Goal: Task Accomplishment & Management: Use online tool/utility

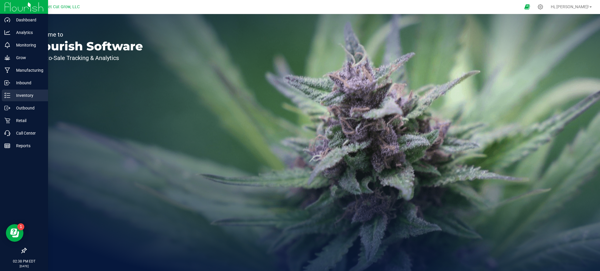
click at [16, 95] on p "Inventory" at bounding box center [27, 95] width 35 height 7
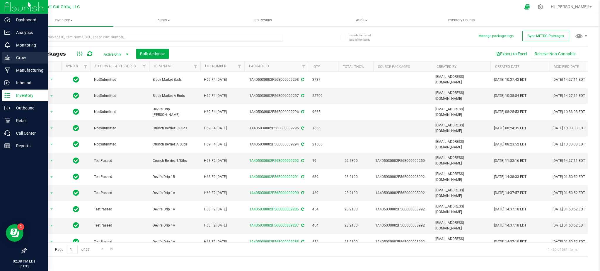
click at [22, 57] on p "Grow" at bounding box center [27, 57] width 35 height 7
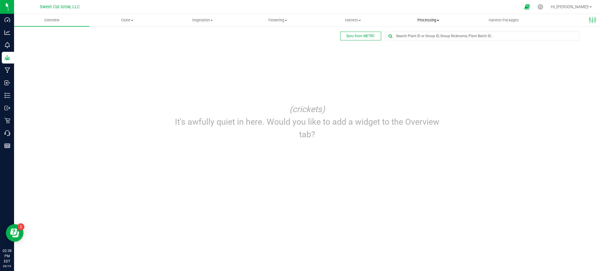
click at [432, 22] on span "Processing" at bounding box center [428, 20] width 75 height 5
click at [420, 43] on span "Processing harvests" at bounding box center [418, 42] width 54 height 5
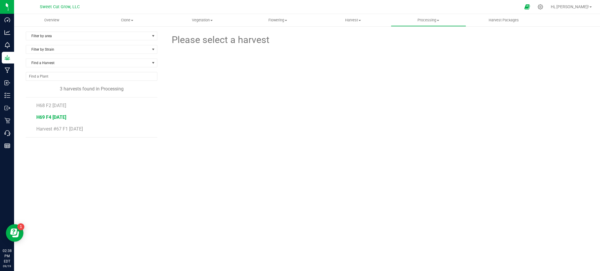
click at [41, 116] on span "H69 F4 [DATE]" at bounding box center [51, 118] width 30 height 6
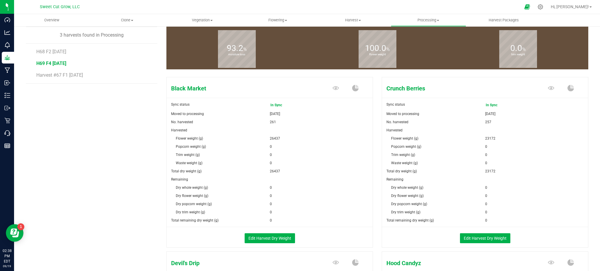
scroll to position [54, 0]
click at [257, 238] on button "Edit Harvest Dry Weight" at bounding box center [270, 238] width 50 height 10
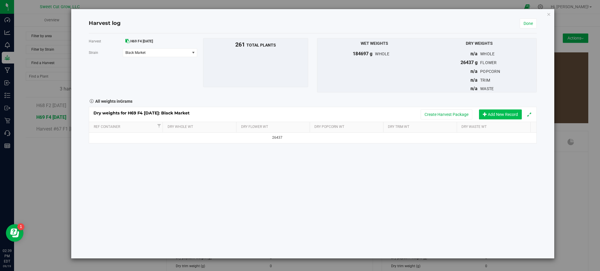
click at [496, 115] on button "Add New Record" at bounding box center [500, 115] width 43 height 10
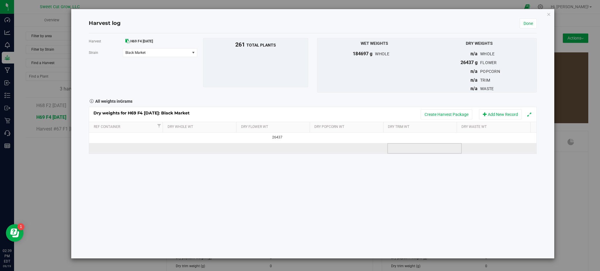
click at [405, 149] on td at bounding box center [424, 148] width 74 height 11
type input "8218"
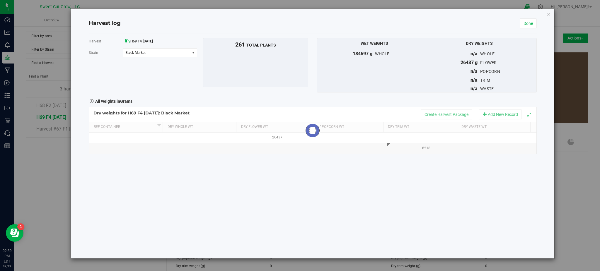
click at [425, 184] on div "Harvest H69 F4 [DATE] [GEOGRAPHIC_DATA] Black Market Select strain Black Market…" at bounding box center [313, 145] width 448 height 225
click at [451, 112] on button "Create Harvest Package" at bounding box center [447, 115] width 52 height 10
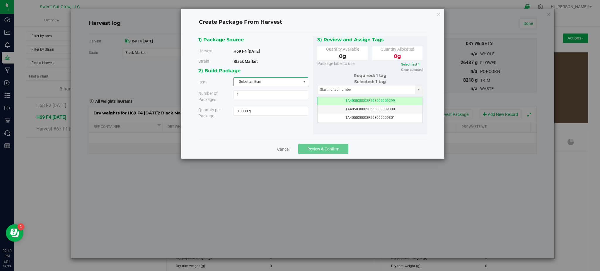
click at [275, 82] on span "Select an item" at bounding box center [267, 82] width 67 height 8
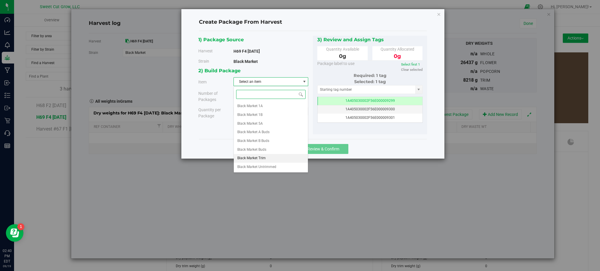
click at [271, 159] on li "Black Market Trim" at bounding box center [271, 158] width 74 height 9
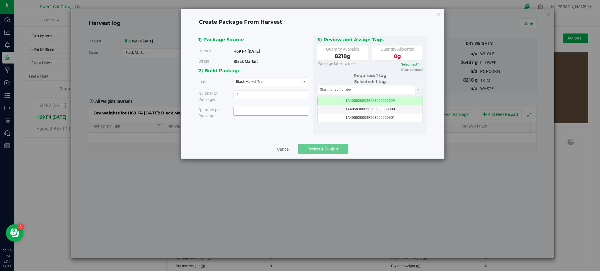
click at [258, 114] on span at bounding box center [271, 111] width 75 height 9
type input "8218"
type input "8218.0000 g"
click at [269, 127] on div "1) Package Source Harvest H69 F4 [DATE] [GEOGRAPHIC_DATA] [GEOGRAPHIC_DATA] 1 1" at bounding box center [312, 85] width 229 height 99
click at [317, 150] on span "Review & Confirm" at bounding box center [323, 149] width 32 height 5
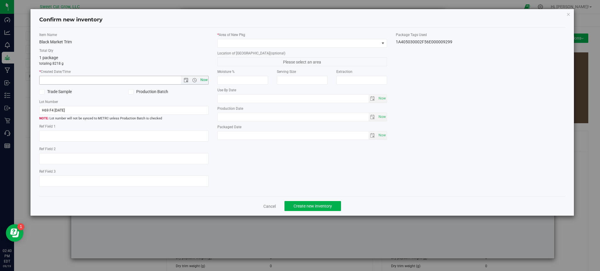
click at [201, 80] on span "Now" at bounding box center [204, 80] width 10 height 8
type input "[DATE] 2:40 PM"
click at [259, 45] on span at bounding box center [298, 43] width 161 height 8
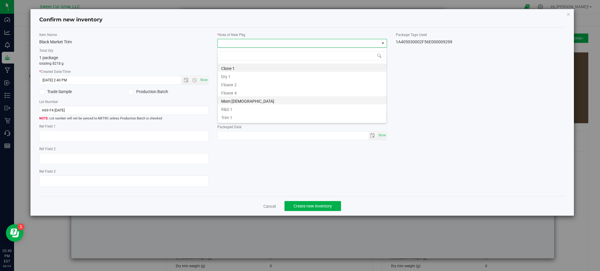
scroll to position [7, 0]
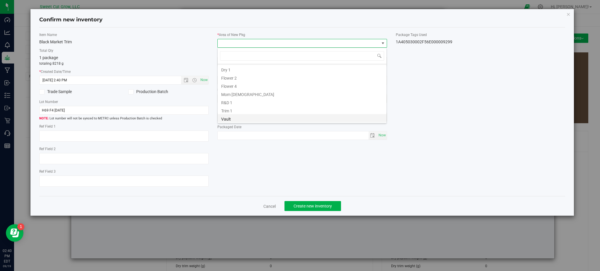
click at [254, 119] on li "Vault" at bounding box center [302, 118] width 169 height 8
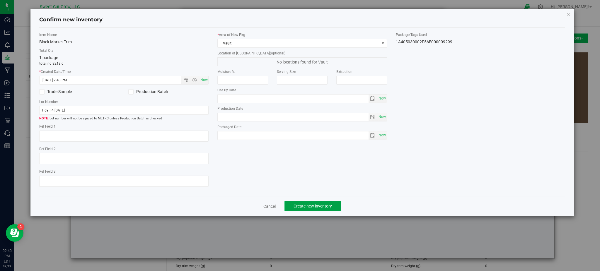
click at [320, 208] on span "Create new inventory" at bounding box center [313, 206] width 38 height 5
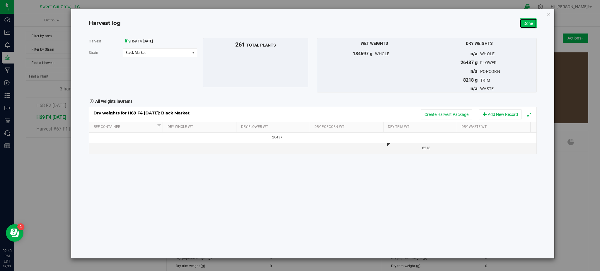
click at [527, 25] on link "Done" at bounding box center [528, 23] width 17 height 10
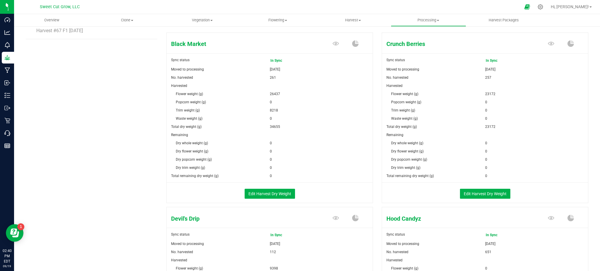
scroll to position [99, 0]
click at [475, 195] on button "Edit Harvest Dry Weight" at bounding box center [485, 193] width 50 height 10
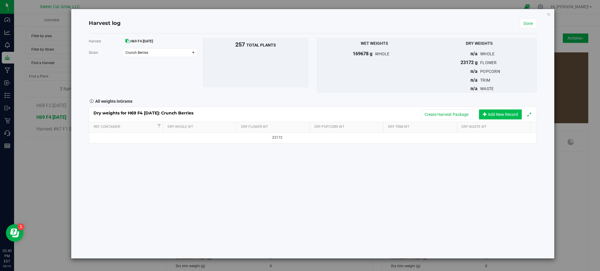
click at [495, 117] on button "Add New Record" at bounding box center [500, 115] width 43 height 10
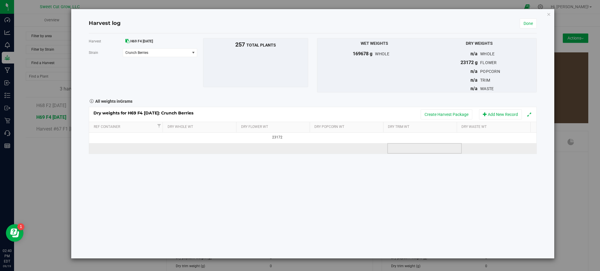
click at [396, 150] on td at bounding box center [424, 148] width 74 height 11
type input "8321"
click at [416, 195] on div "Harvest H69 F4 [DATE] [GEOGRAPHIC_DATA] Crunch Berries Select strain Black Mark…" at bounding box center [313, 145] width 448 height 225
click at [437, 114] on button "Create Harvest Package" at bounding box center [447, 115] width 52 height 10
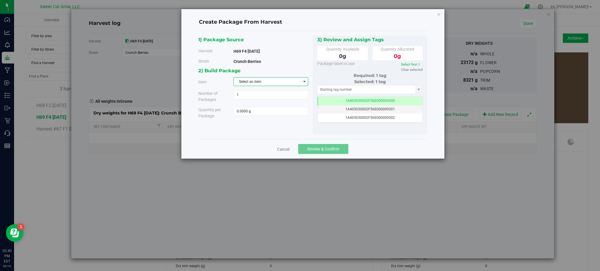
click at [263, 80] on span "Select an item" at bounding box center [267, 82] width 67 height 8
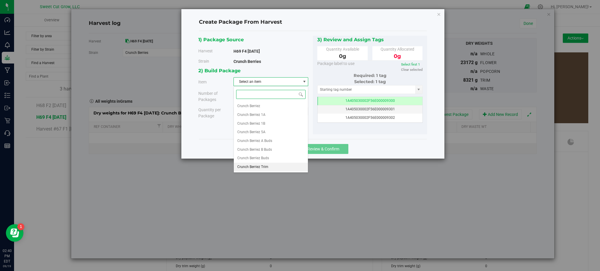
click at [271, 164] on li "Crunch Berriez Trim" at bounding box center [271, 167] width 74 height 9
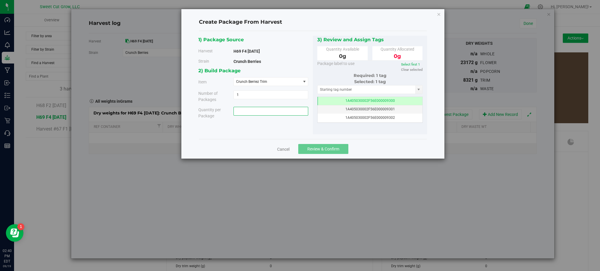
click at [264, 108] on span at bounding box center [271, 111] width 75 height 9
type input "8321"
type input "8321.0000 g"
click at [277, 128] on div "1) Package Source Harvest H69 F4 [DATE] [GEOGRAPHIC_DATA] Crunch Berries 1" at bounding box center [312, 85] width 229 height 99
click at [308, 148] on span "Review & Confirm" at bounding box center [323, 149] width 32 height 5
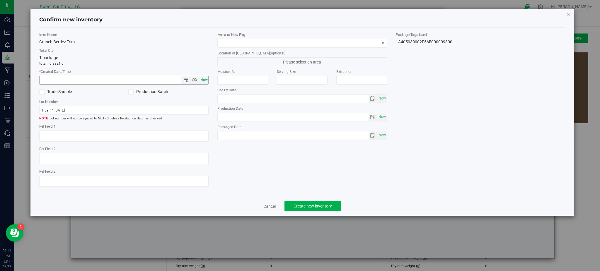
click at [205, 79] on span "Now" at bounding box center [204, 80] width 10 height 8
type input "[DATE] 2:41 PM"
click at [244, 43] on span at bounding box center [298, 43] width 161 height 8
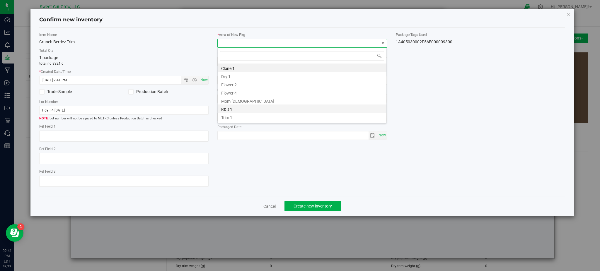
scroll to position [7, 0]
click at [248, 117] on li "Vault" at bounding box center [302, 118] width 169 height 8
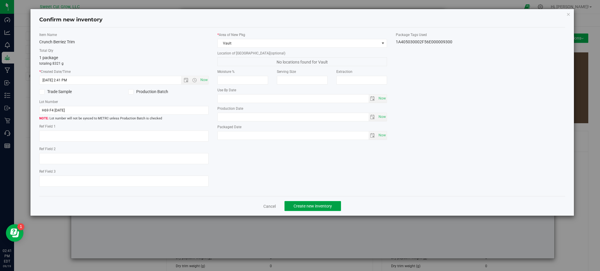
click at [313, 204] on button "Create new inventory" at bounding box center [312, 206] width 57 height 10
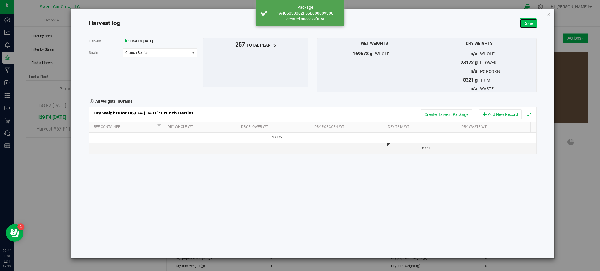
click at [530, 22] on link "Done" at bounding box center [528, 23] width 17 height 10
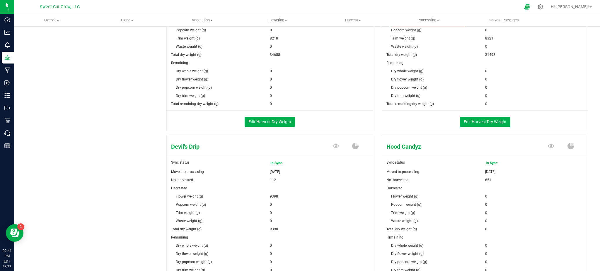
scroll to position [222, 0]
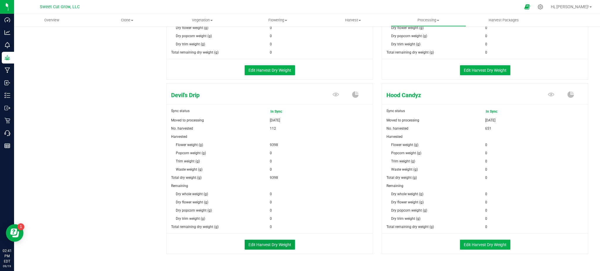
click at [263, 244] on button "Edit Harvest Dry Weight" at bounding box center [270, 245] width 50 height 10
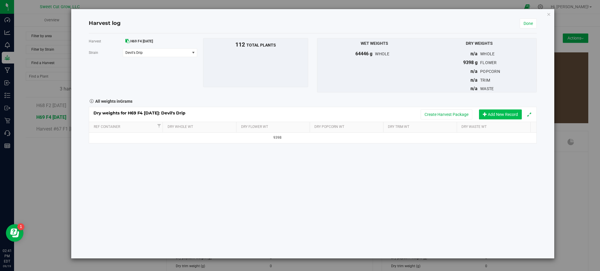
click at [502, 114] on button "Add New Record" at bounding box center [500, 115] width 43 height 10
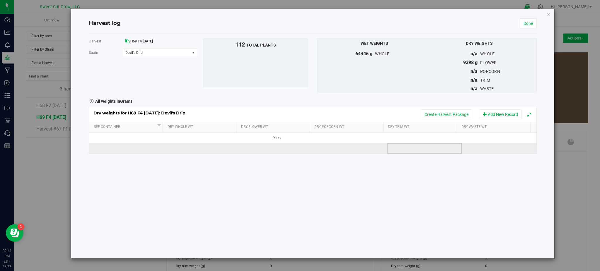
click at [396, 149] on td at bounding box center [424, 148] width 74 height 11
type input "3394"
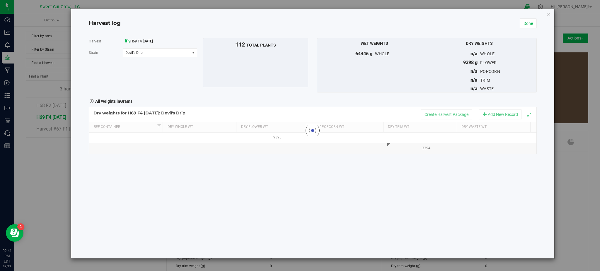
click at [407, 173] on div "Harvest H69 F4 [DATE] [GEOGRAPHIC_DATA] Devil's Drip Select strain Black Market…" at bounding box center [313, 145] width 448 height 225
click at [433, 110] on button "Create Harvest Package" at bounding box center [447, 115] width 52 height 10
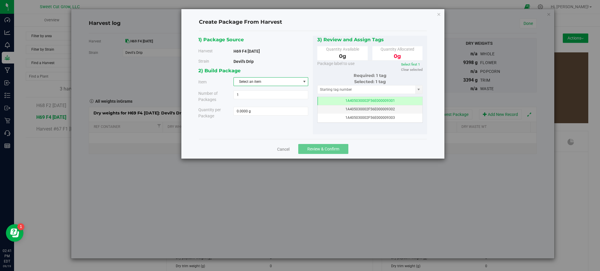
click at [250, 78] on span "Select an item" at bounding box center [267, 82] width 67 height 8
click at [270, 144] on li "Devil's Drip Trim" at bounding box center [271, 141] width 74 height 9
click at [254, 114] on span at bounding box center [271, 111] width 75 height 9
type input "3394"
type input "3394.0000 g"
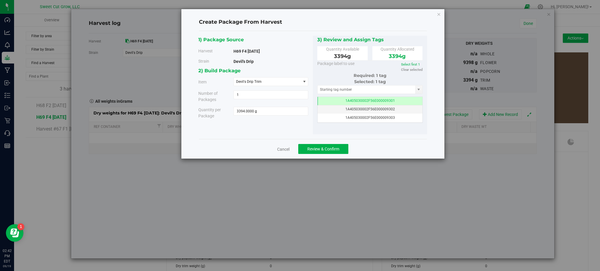
click at [271, 135] on div "1) Package Source Harvest H69 F4 [DATE] [GEOGRAPHIC_DATA] Devil's Drip 1 1 3394…" at bounding box center [313, 85] width 228 height 108
click at [313, 149] on span "Review & Confirm" at bounding box center [323, 149] width 32 height 5
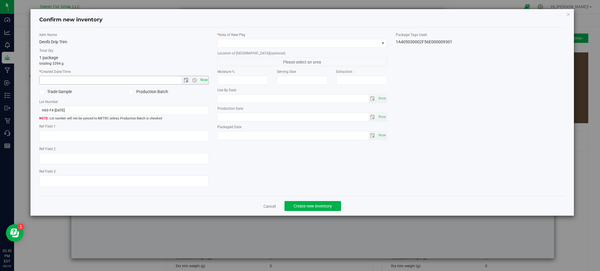
click at [205, 81] on span "Now" at bounding box center [204, 80] width 10 height 8
type input "[DATE] 2:42 PM"
click at [297, 45] on span at bounding box center [298, 43] width 161 height 8
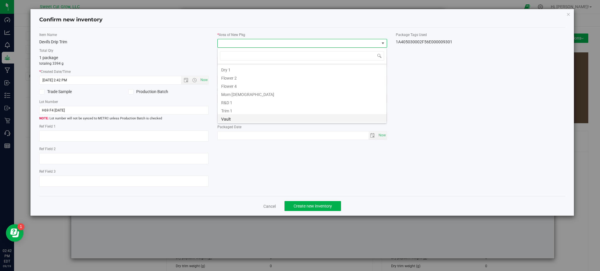
click at [251, 120] on li "Vault" at bounding box center [302, 118] width 169 height 8
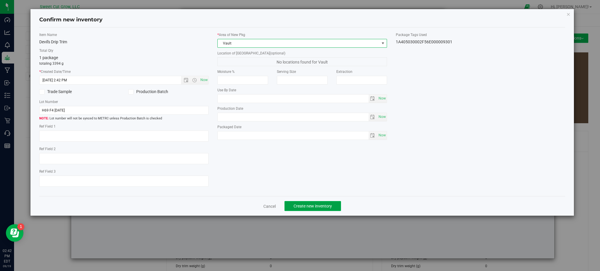
click at [315, 206] on span "Create new inventory" at bounding box center [313, 206] width 38 height 5
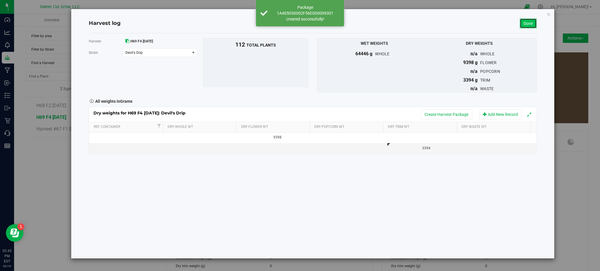
click at [533, 22] on link "Done" at bounding box center [528, 23] width 17 height 10
